Goal: Find contact information: Find contact information

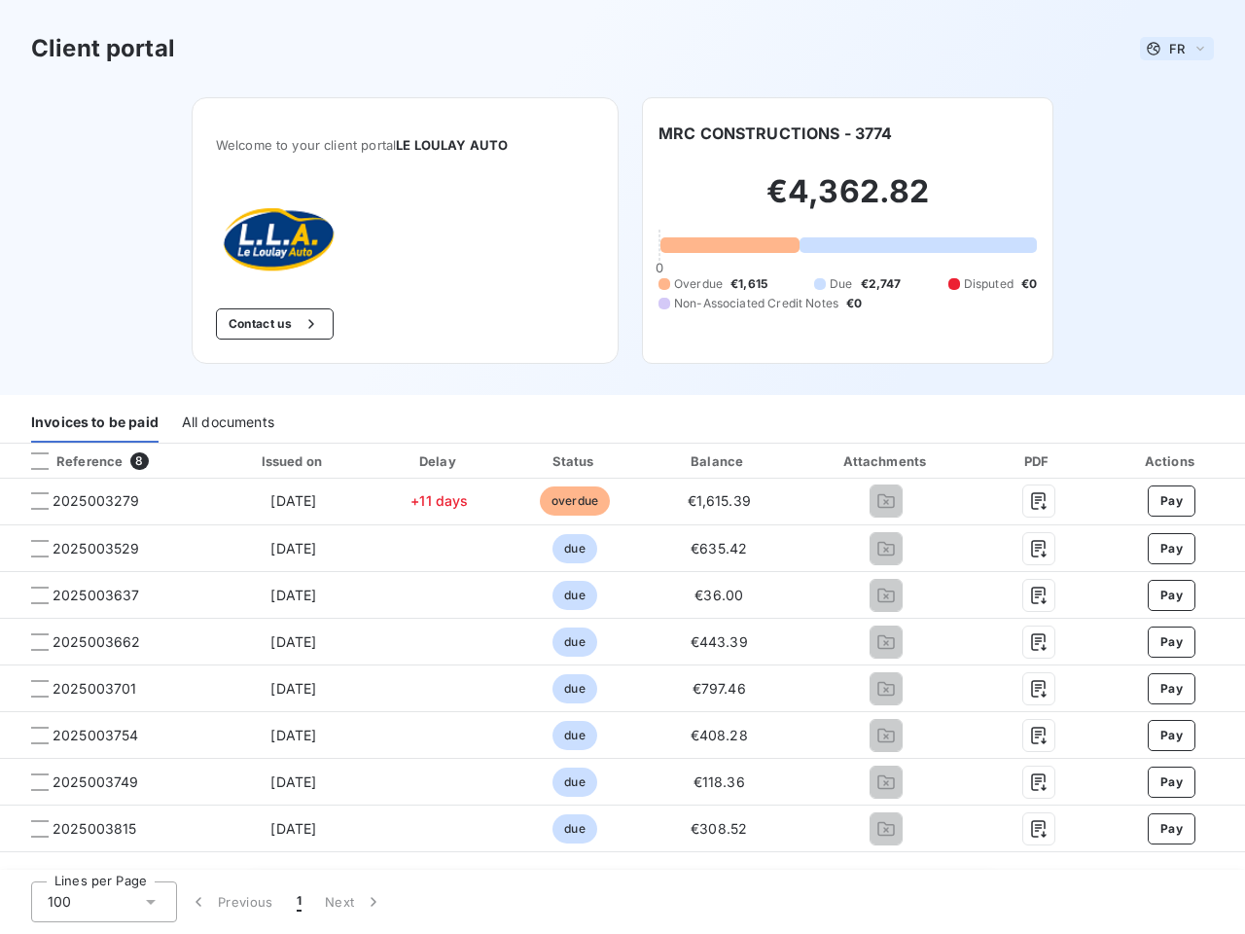
click at [1169, 49] on span "FR" at bounding box center [1177, 49] width 16 height 16
click at [265, 324] on button "Contact us" at bounding box center [275, 323] width 118 height 31
